Goal: Information Seeking & Learning: Learn about a topic

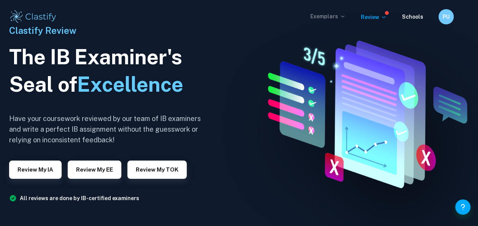
click at [338, 15] on p "Exemplars" at bounding box center [328, 16] width 35 height 8
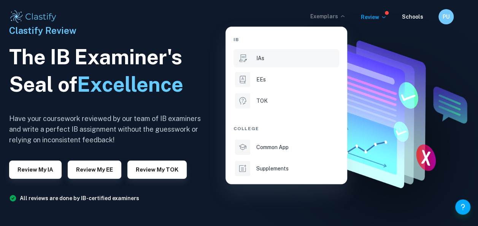
click at [290, 56] on div "IAs" at bounding box center [297, 58] width 81 height 8
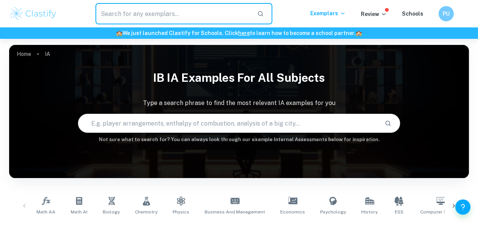
click at [210, 14] on input "text" at bounding box center [174, 13] width 156 height 21
type input "business"
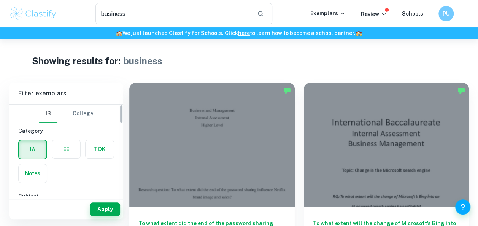
click at [69, 147] on label "button" at bounding box center [66, 149] width 28 height 18
click at [0, 0] on input "radio" at bounding box center [0, 0] width 0 height 0
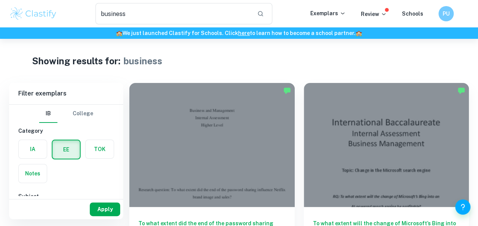
click at [105, 212] on button "Apply" at bounding box center [105, 209] width 30 height 14
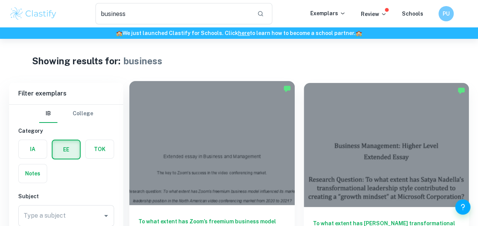
scroll to position [67, 0]
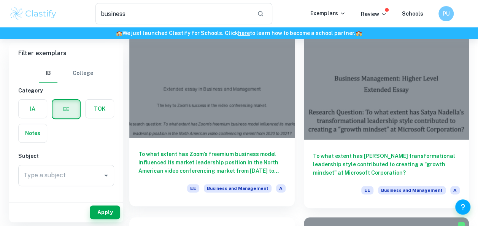
click at [224, 98] on div at bounding box center [212, 76] width 166 height 124
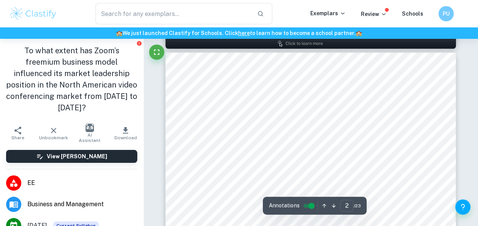
scroll to position [450, 0]
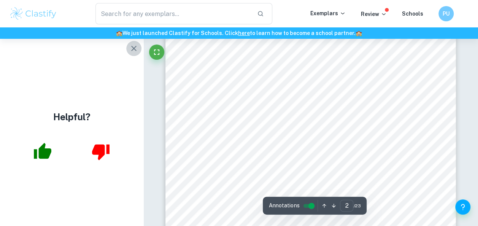
click at [137, 48] on icon "button" at bounding box center [133, 48] width 9 height 9
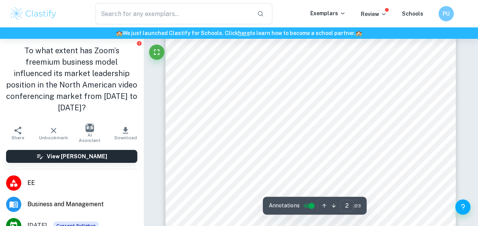
click at [202, 155] on span "[PERSON_NAME] Generic Strategies" at bounding box center [231, 155] width 96 height 6
click at [348, 206] on input "3" at bounding box center [346, 206] width 13 height 12
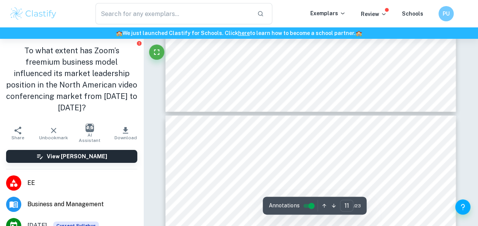
type input "10"
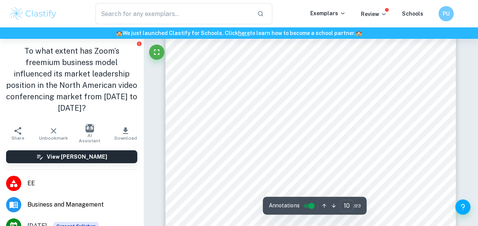
scroll to position [3586, 0]
type input "business"
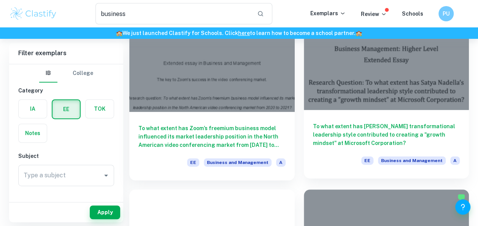
scroll to position [98, 0]
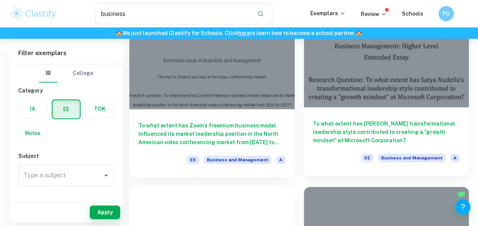
click at [341, 110] on div "To what extent has [PERSON_NAME] transformational leadership style contributed …" at bounding box center [387, 141] width 166 height 69
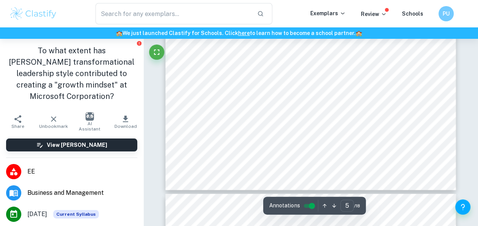
scroll to position [1973, 0]
type input "6"
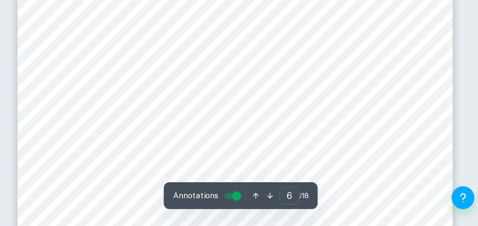
scroll to position [2291, 0]
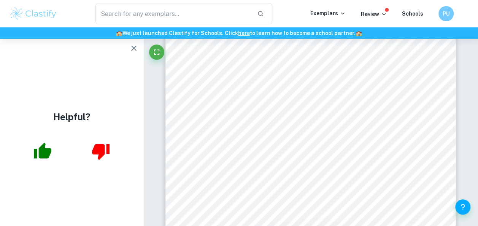
click at [131, 47] on icon "button" at bounding box center [133, 48] width 9 height 9
